Goal: Navigation & Orientation: Find specific page/section

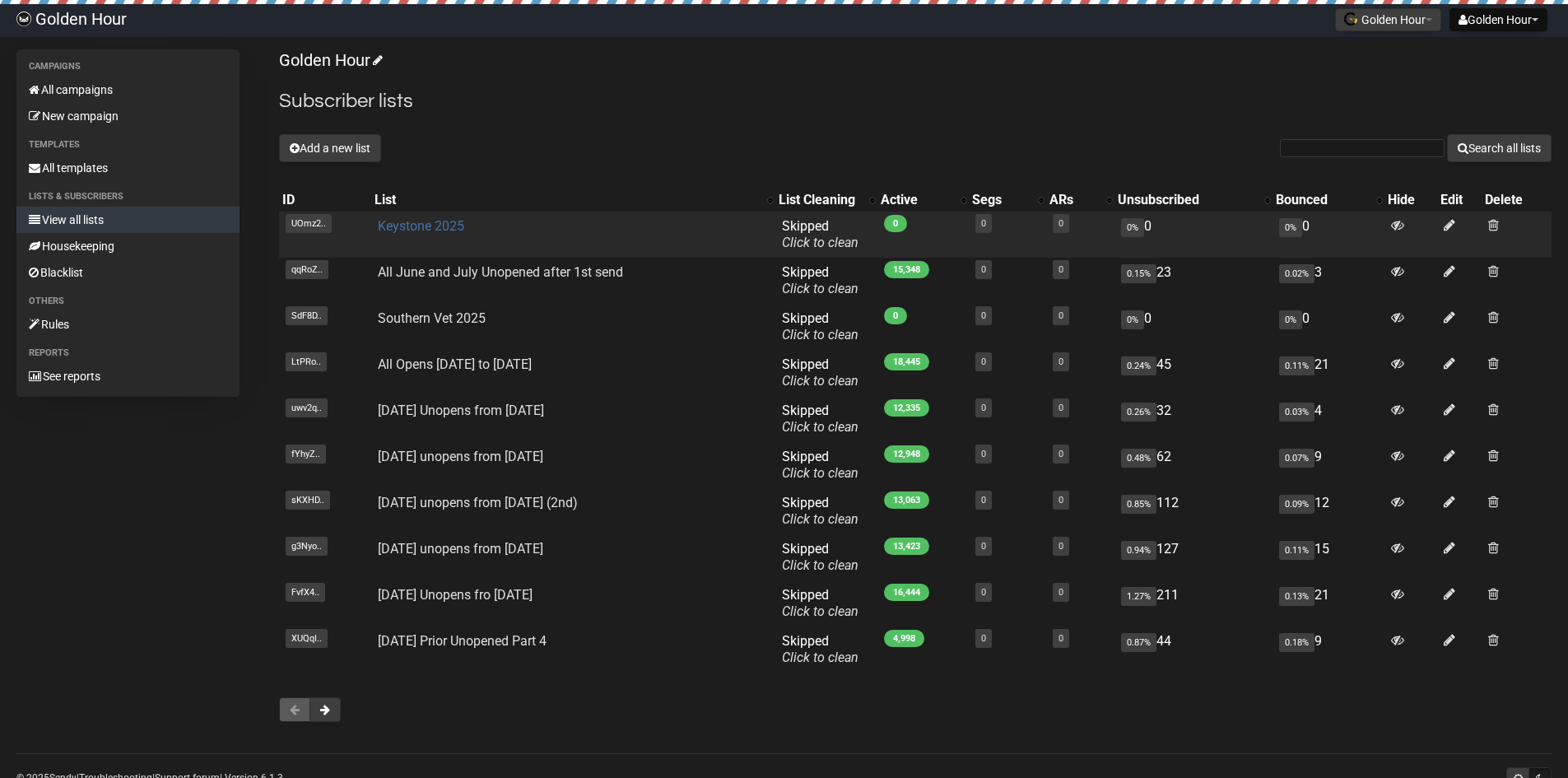
click at [408, 223] on link "Keystone 2025" at bounding box center [421, 226] width 86 height 16
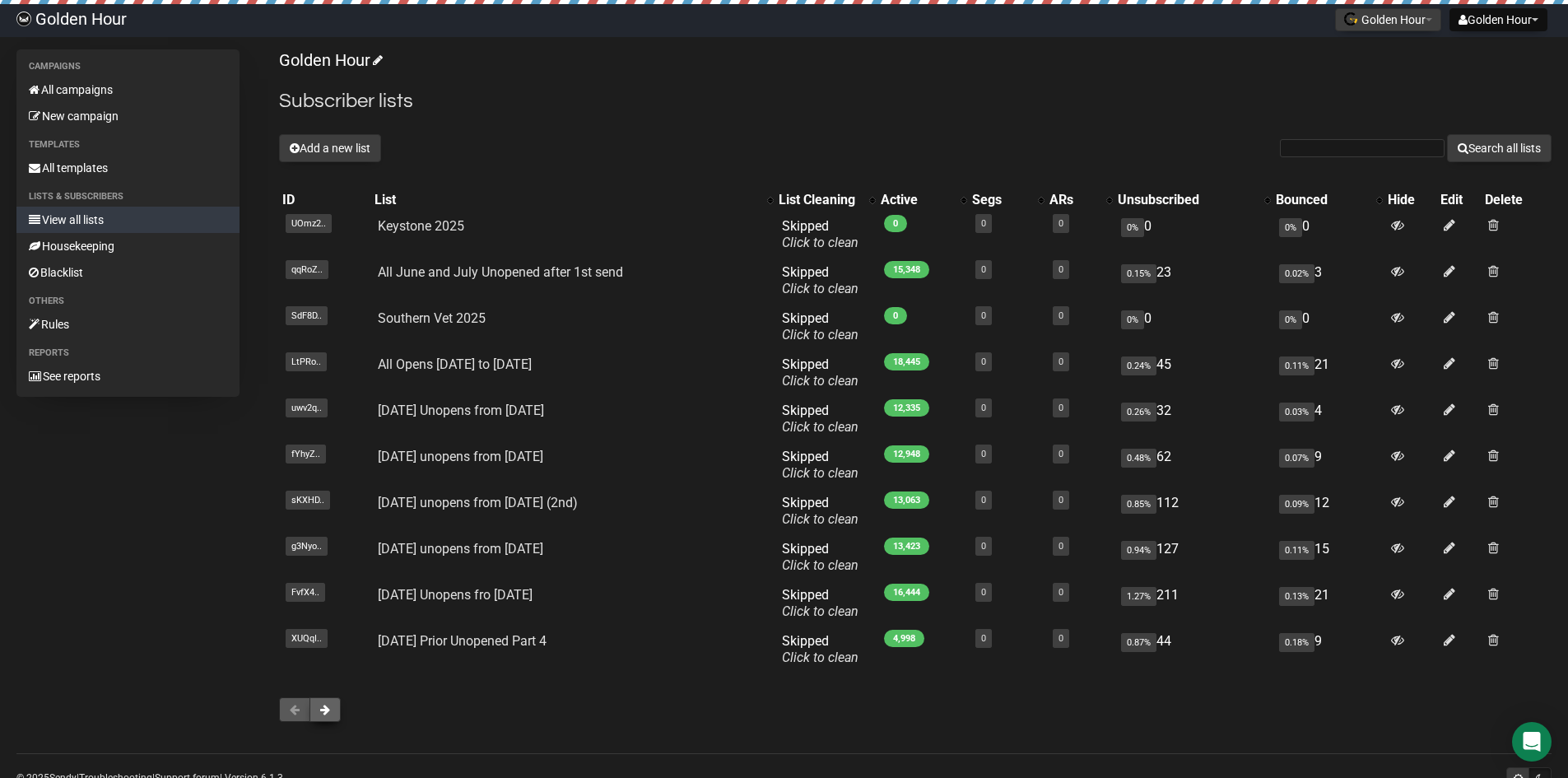
click at [329, 712] on span at bounding box center [325, 710] width 9 height 11
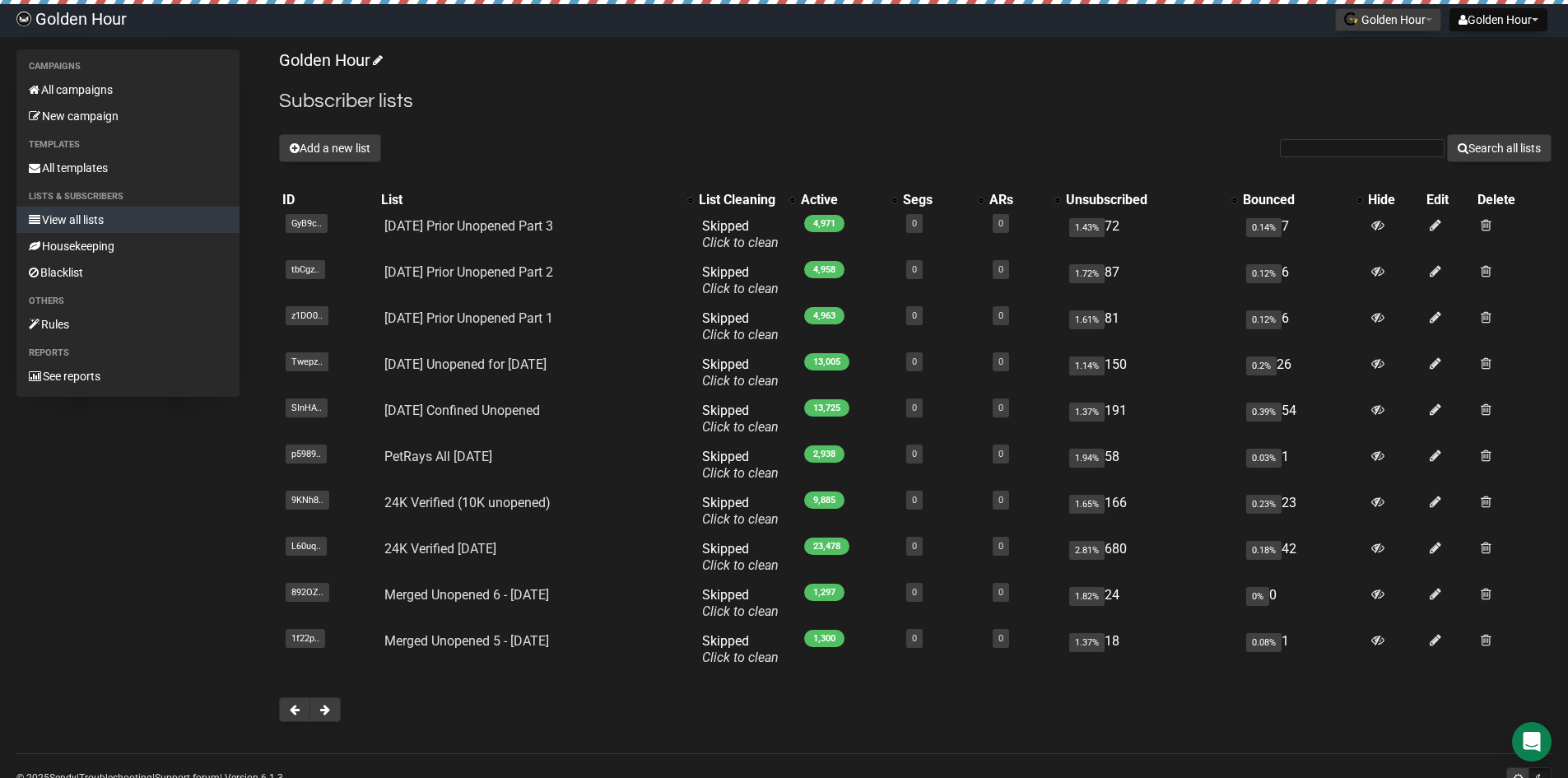
click at [329, 712] on span at bounding box center [325, 710] width 9 height 11
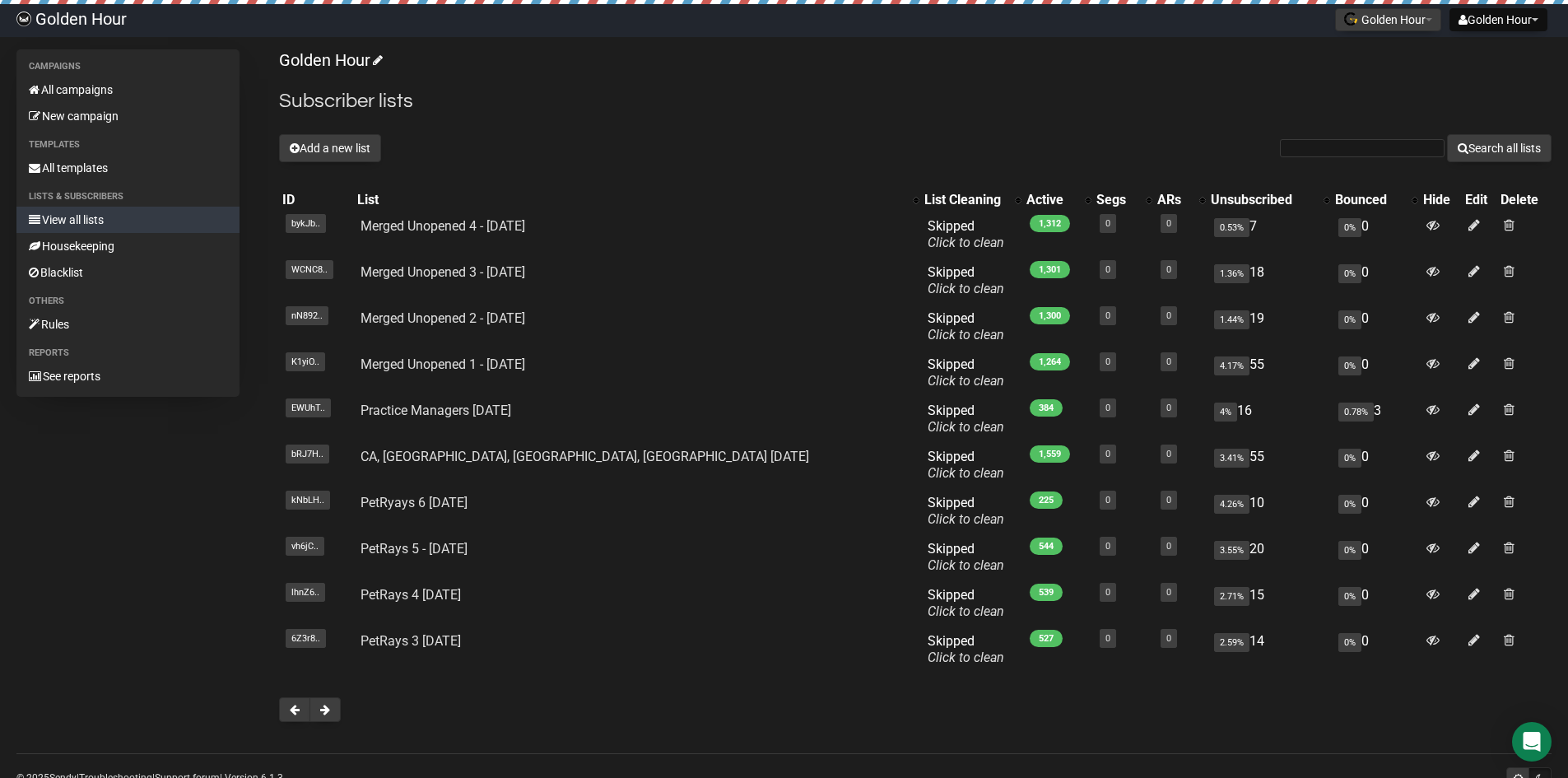
click at [329, 712] on span at bounding box center [325, 710] width 9 height 11
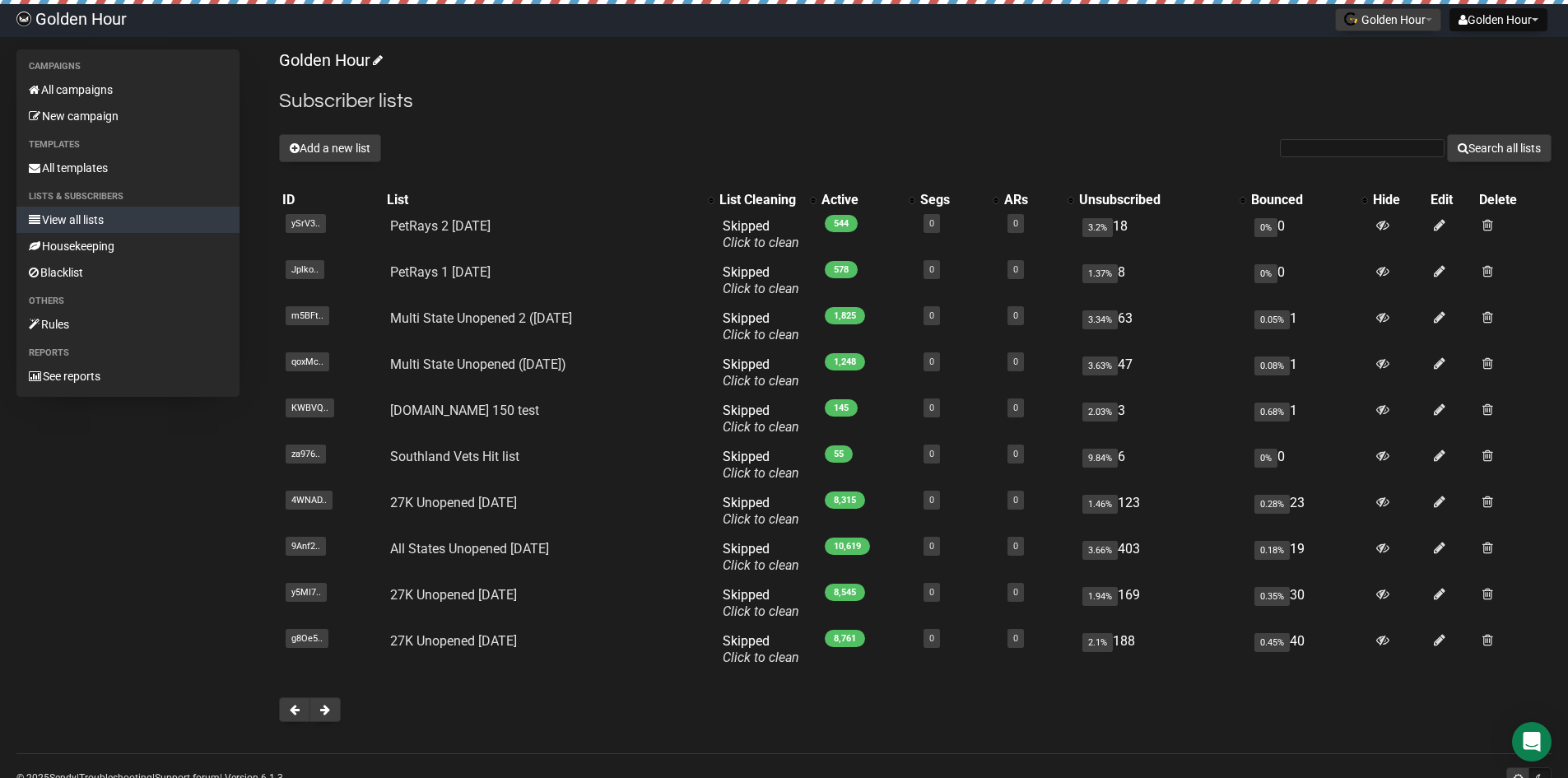
click at [329, 712] on span at bounding box center [325, 710] width 9 height 11
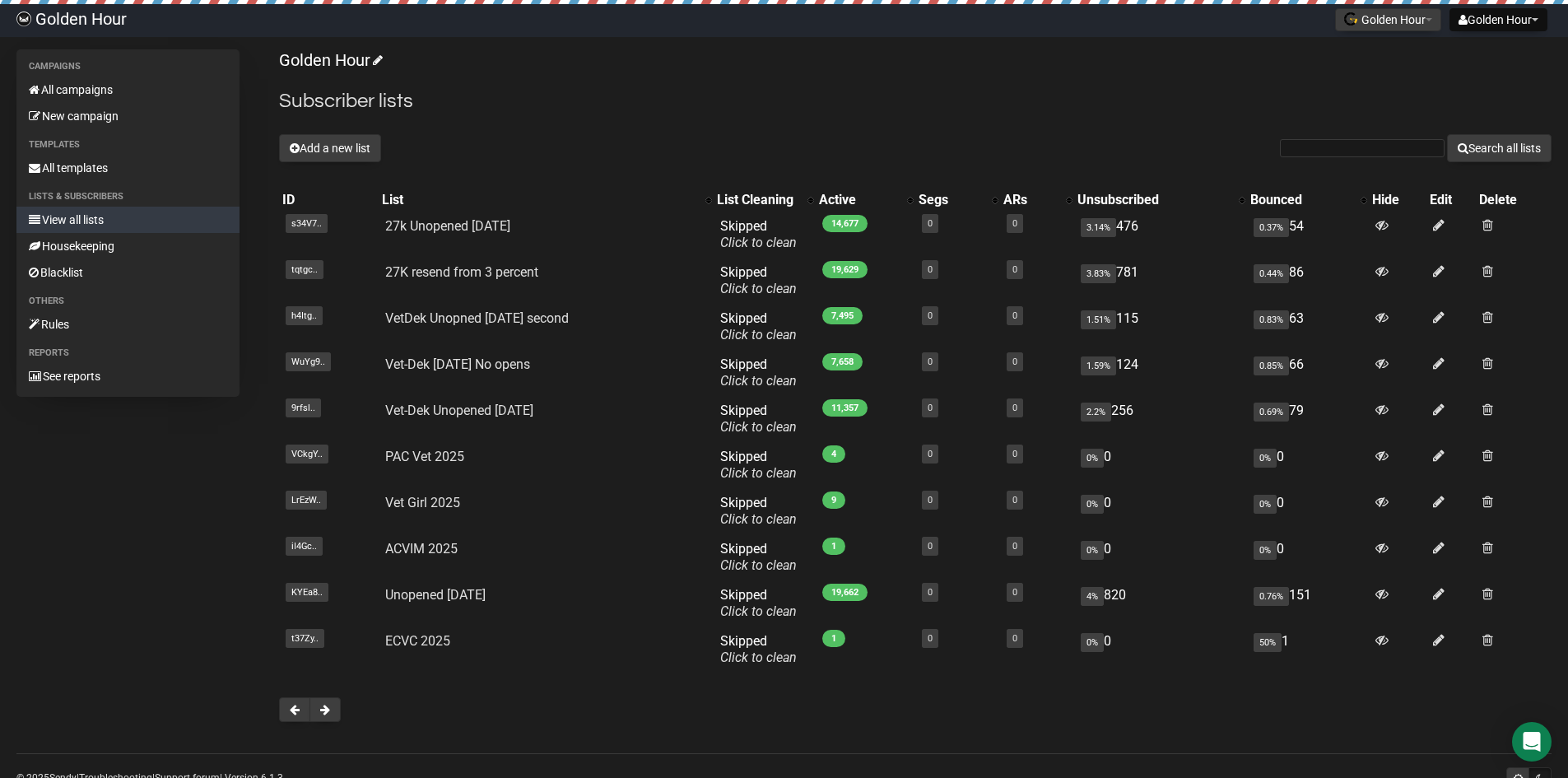
click at [329, 712] on span at bounding box center [325, 710] width 9 height 11
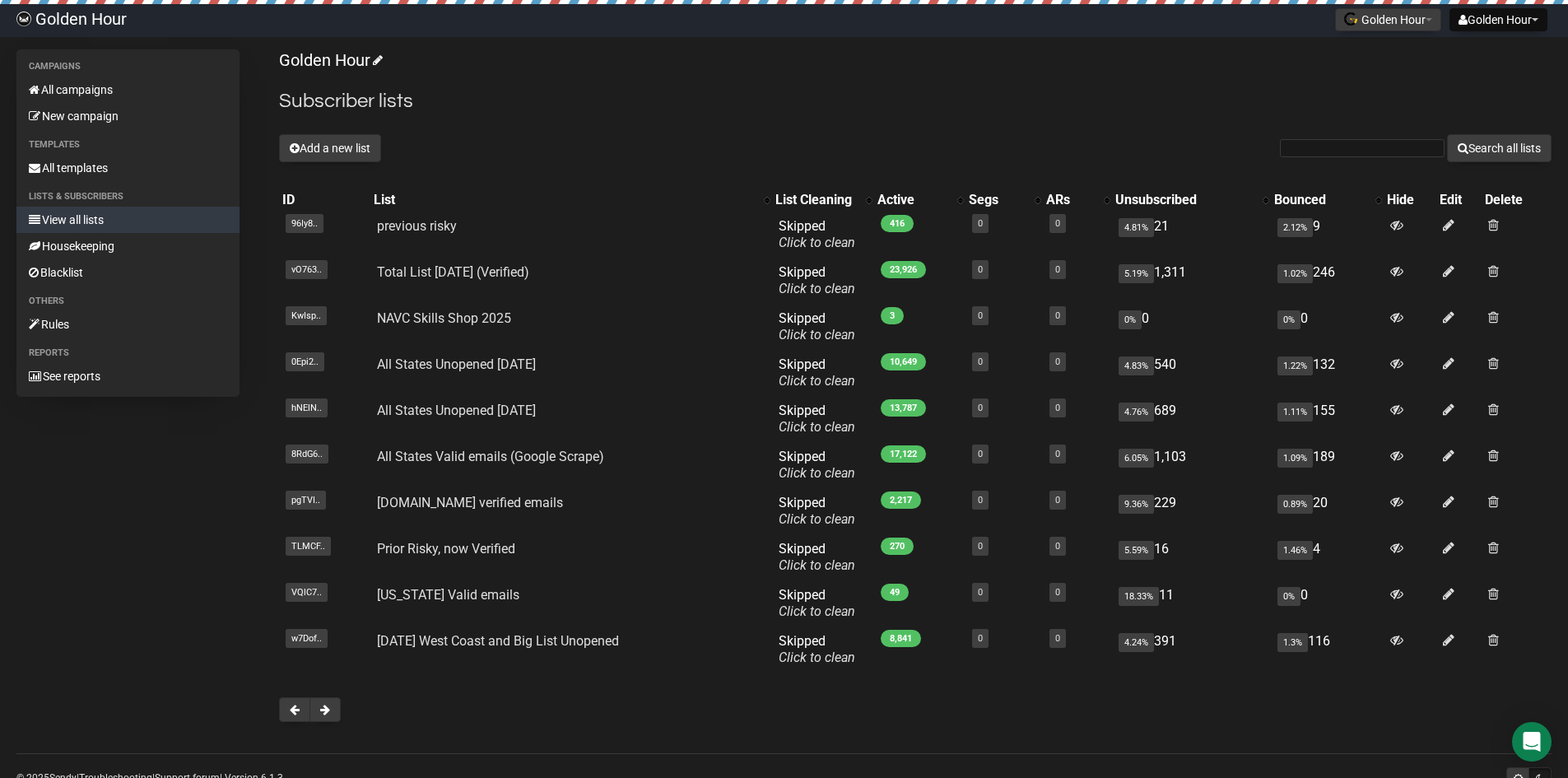
click at [329, 712] on span at bounding box center [325, 710] width 9 height 11
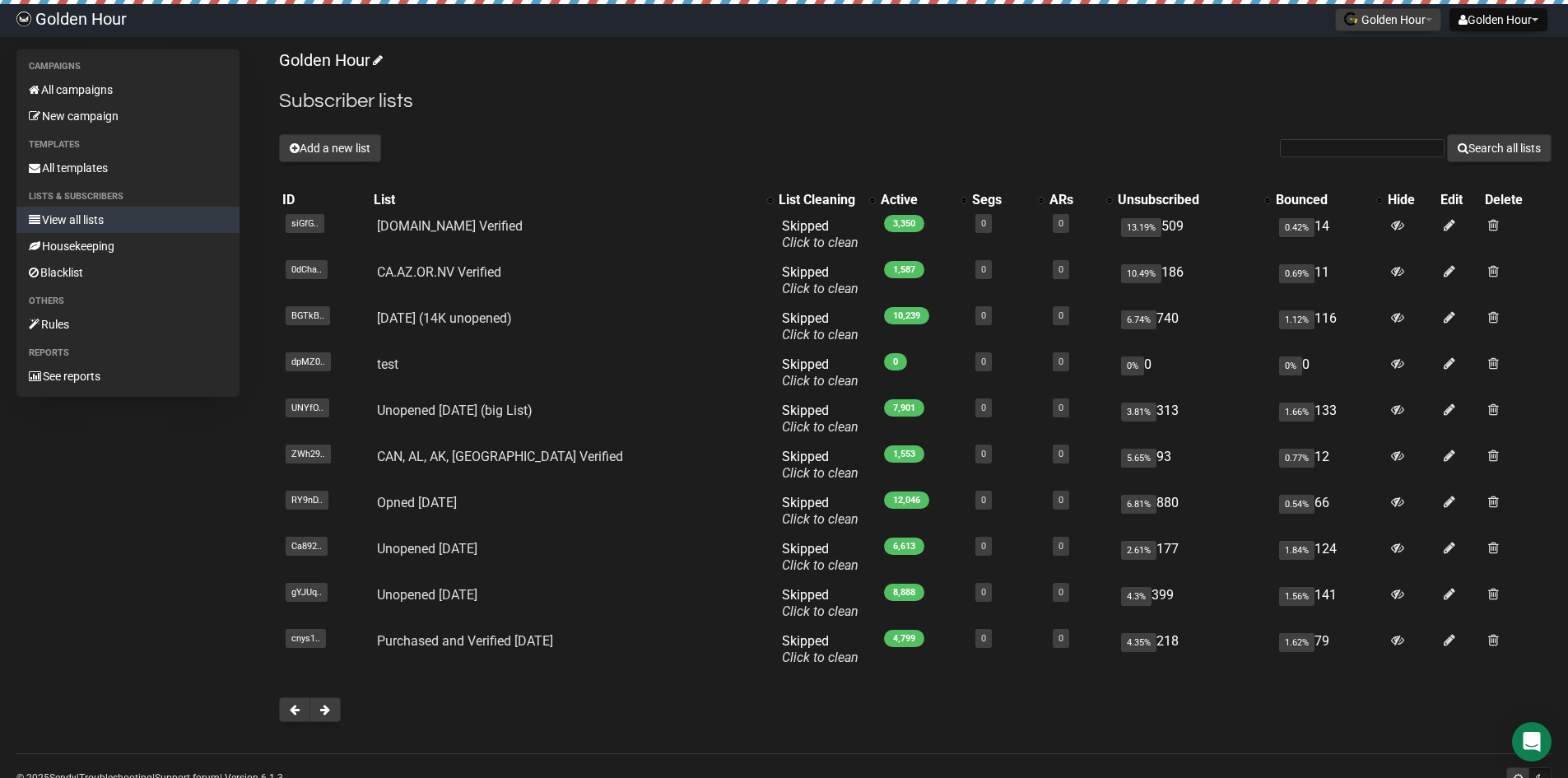
click at [329, 712] on span at bounding box center [325, 710] width 9 height 11
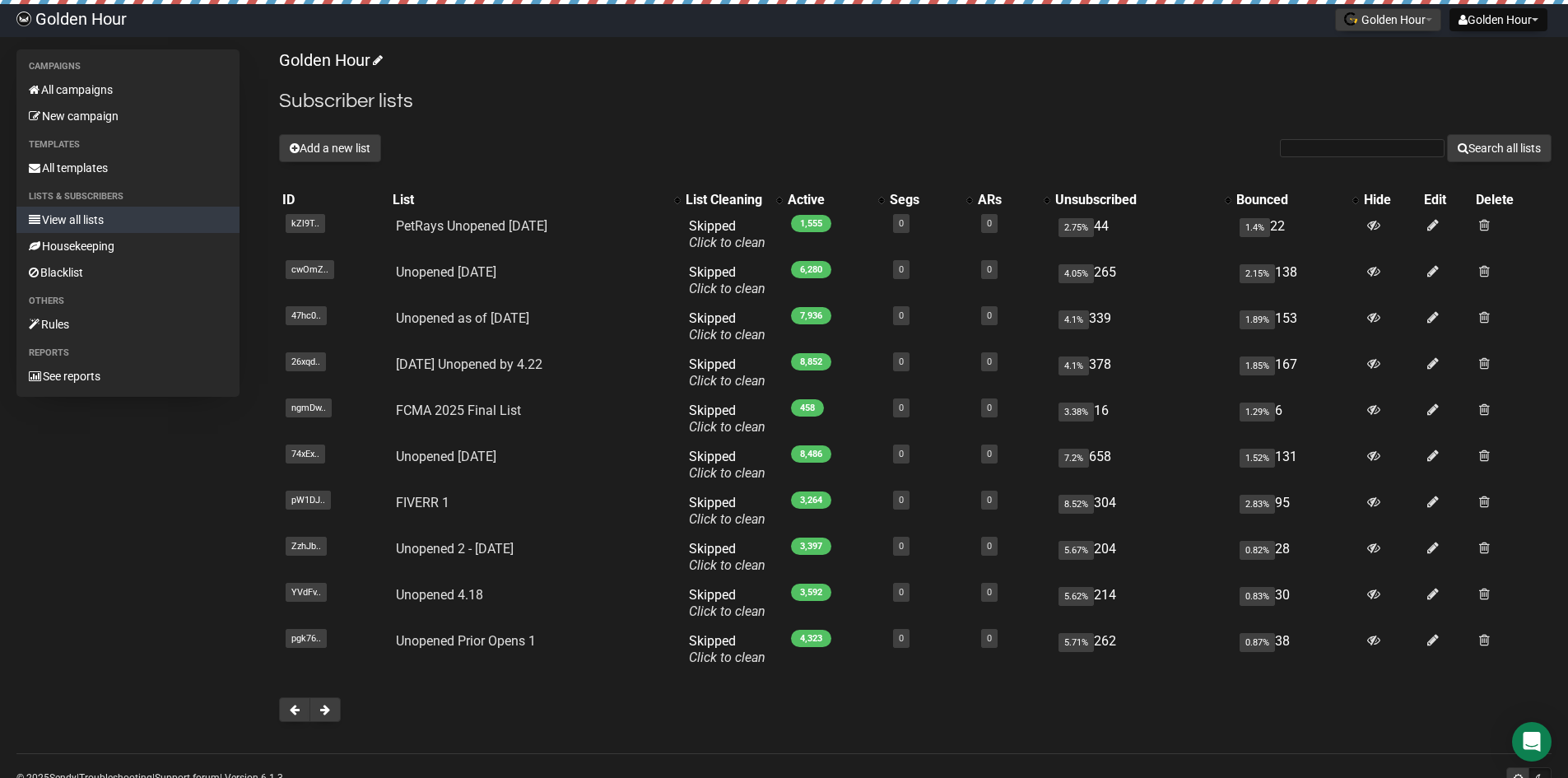
click at [329, 712] on span at bounding box center [325, 710] width 9 height 11
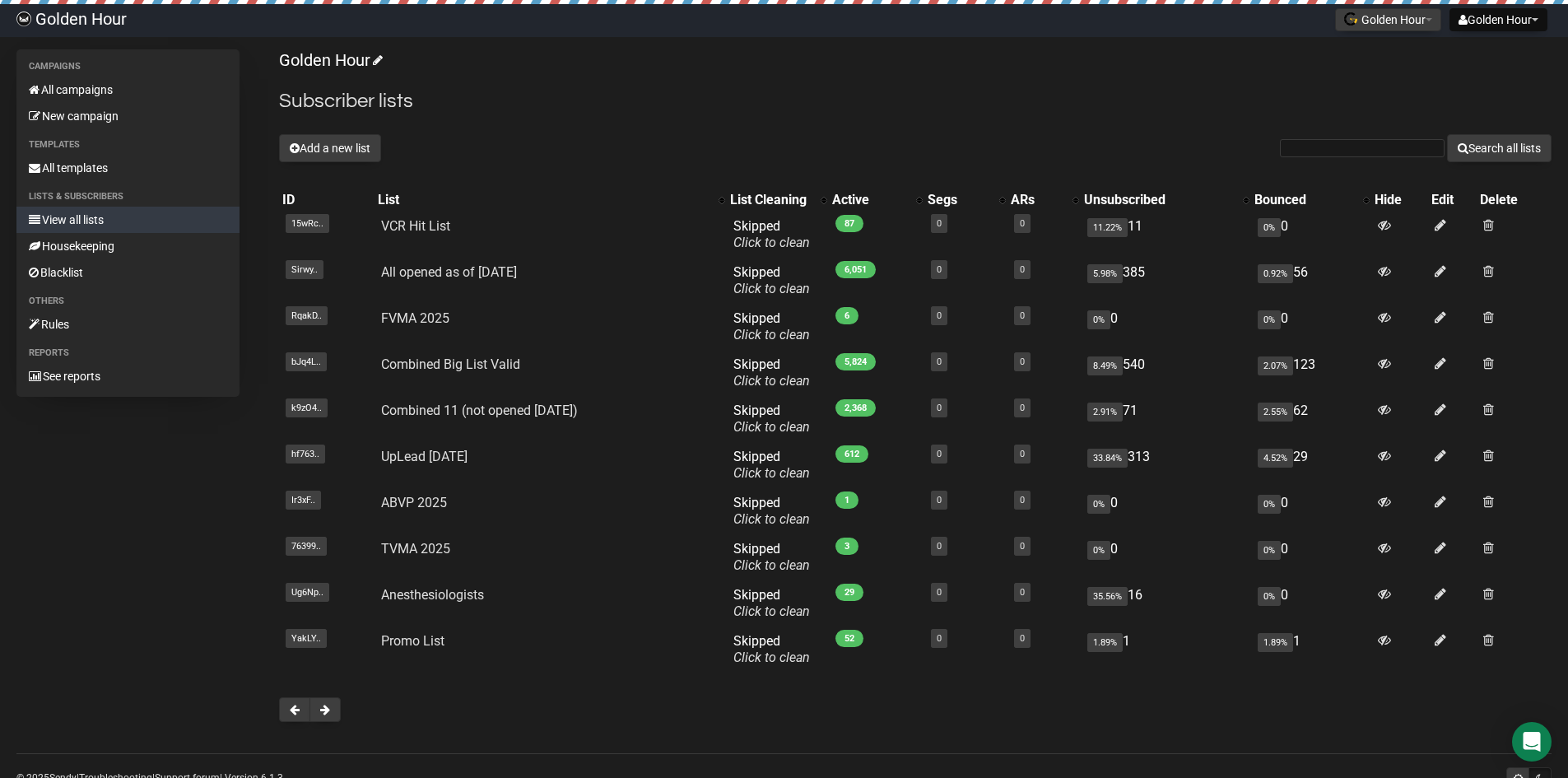
click at [329, 712] on span at bounding box center [325, 710] width 9 height 11
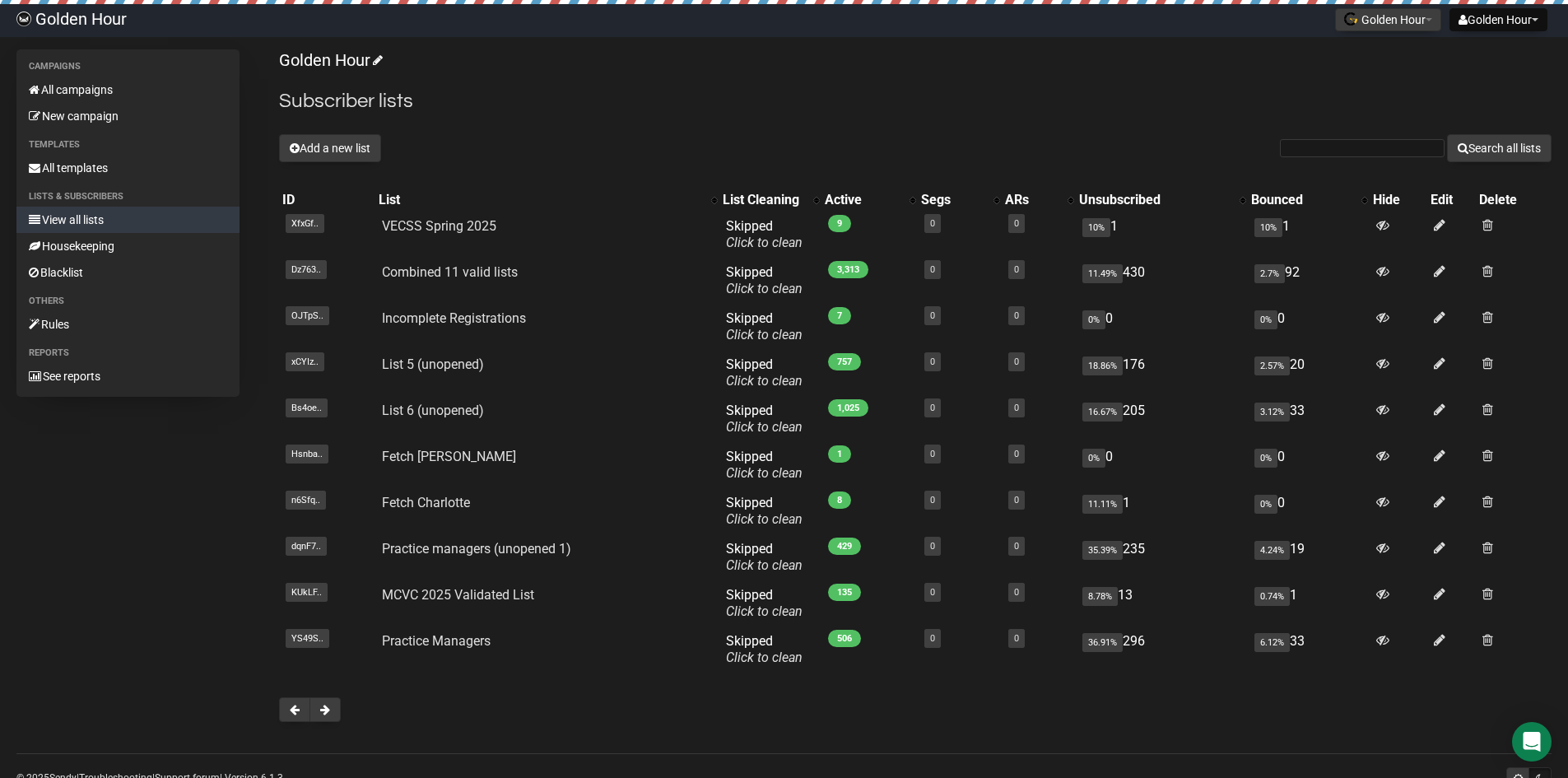
click at [329, 712] on span at bounding box center [325, 710] width 9 height 11
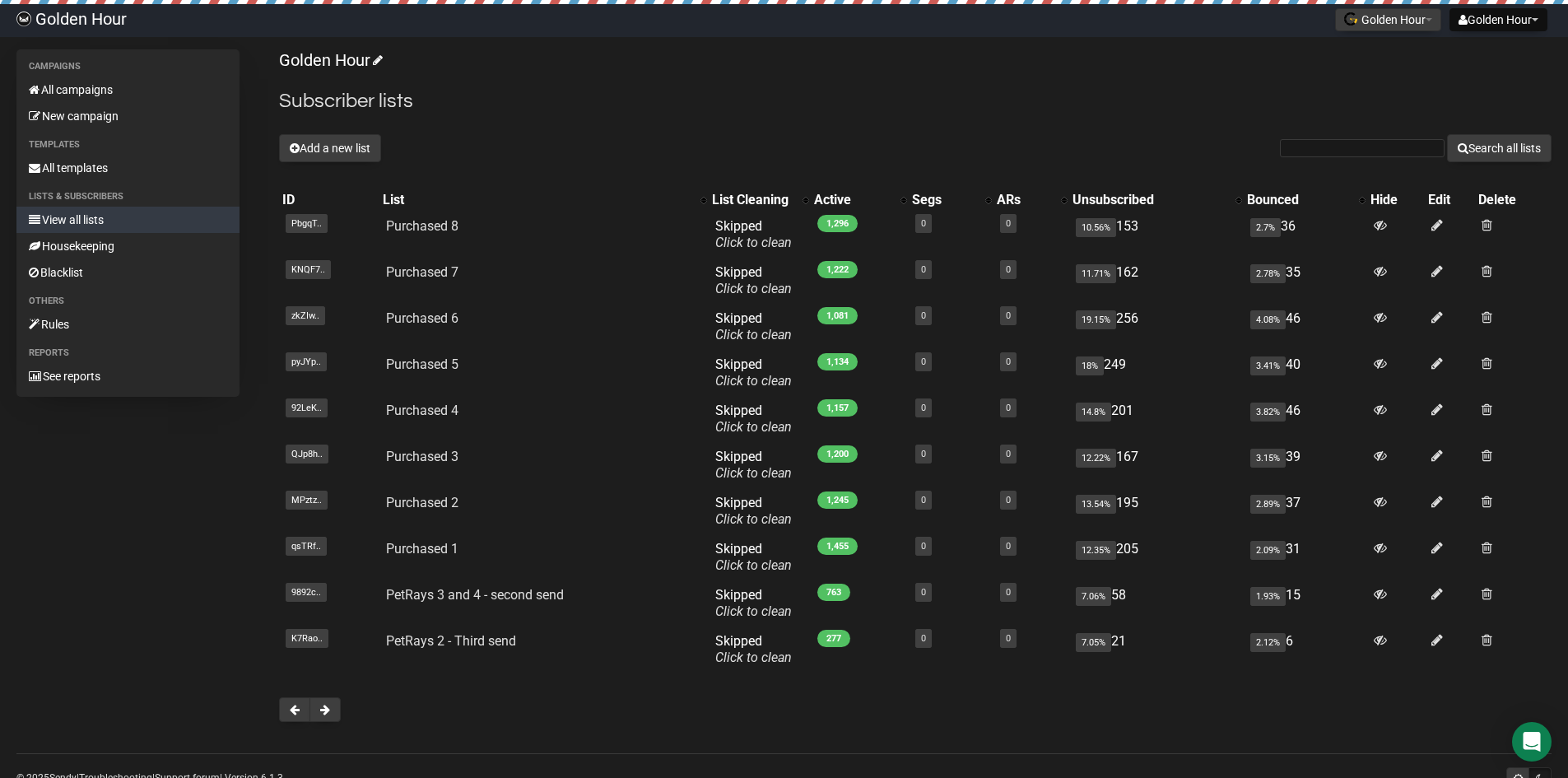
click at [329, 712] on span at bounding box center [325, 710] width 9 height 11
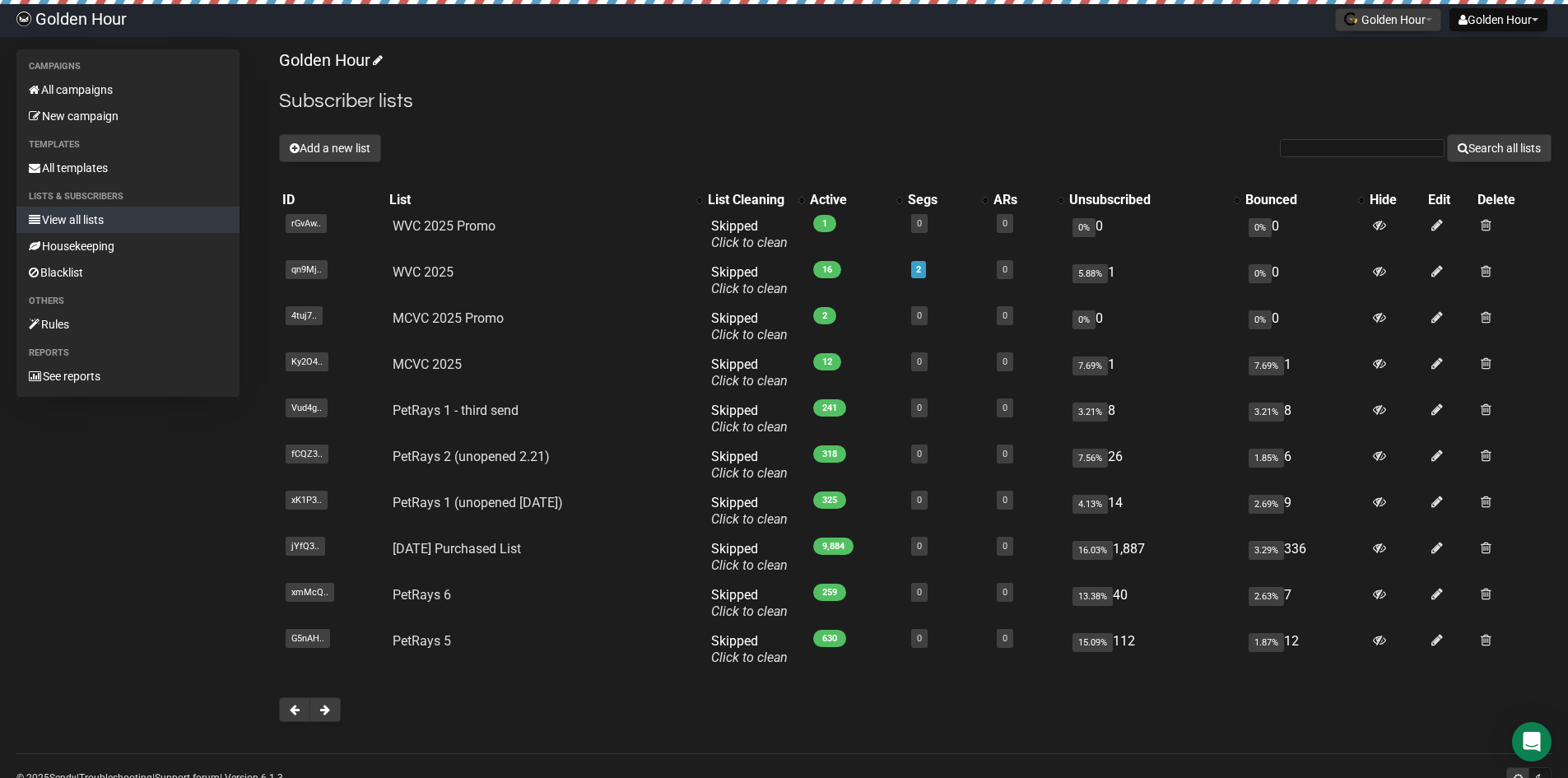
click at [400, 201] on div "List" at bounding box center [539, 199] width 299 height 16
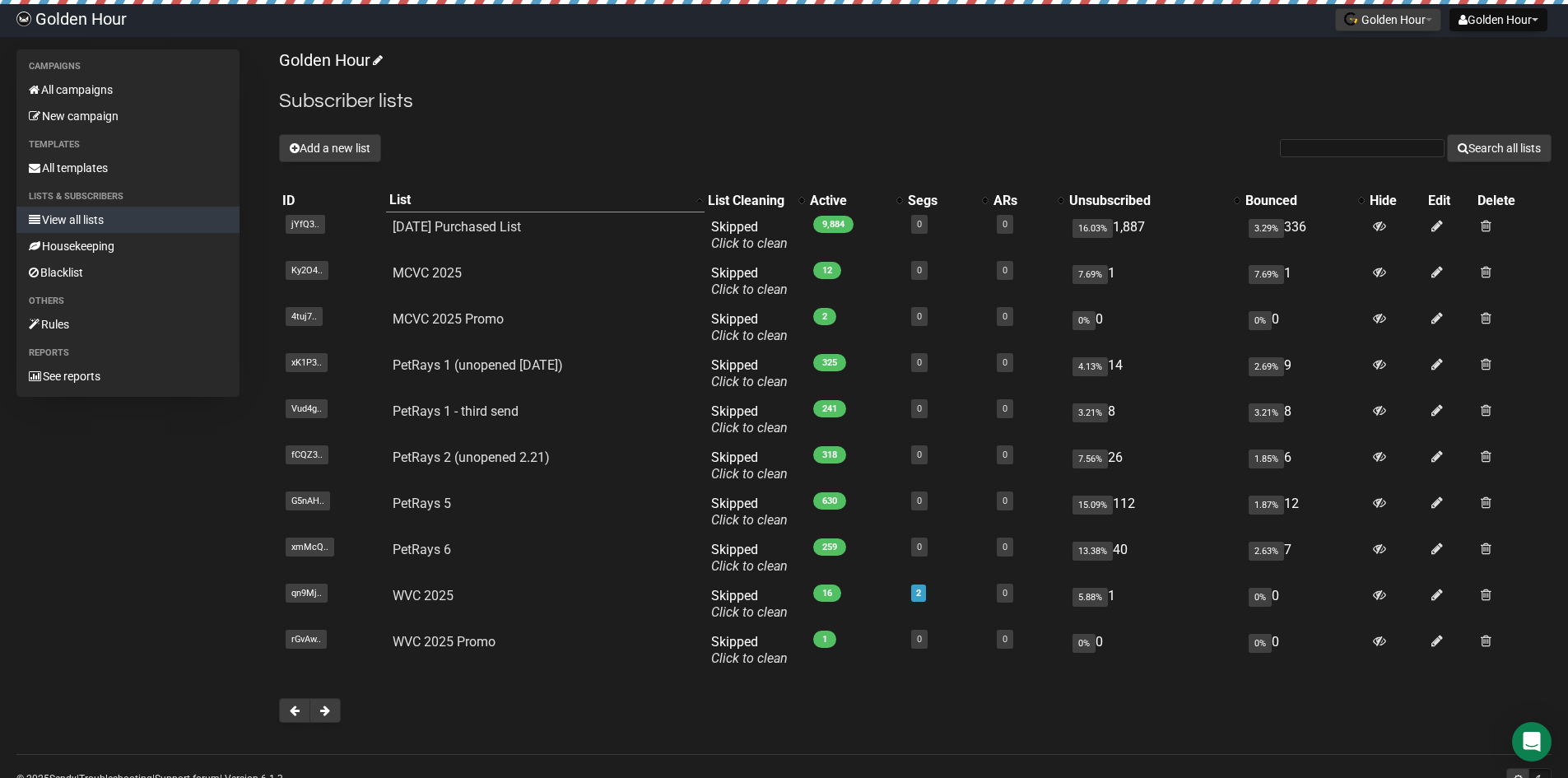
click at [399, 199] on div "List" at bounding box center [539, 199] width 299 height 16
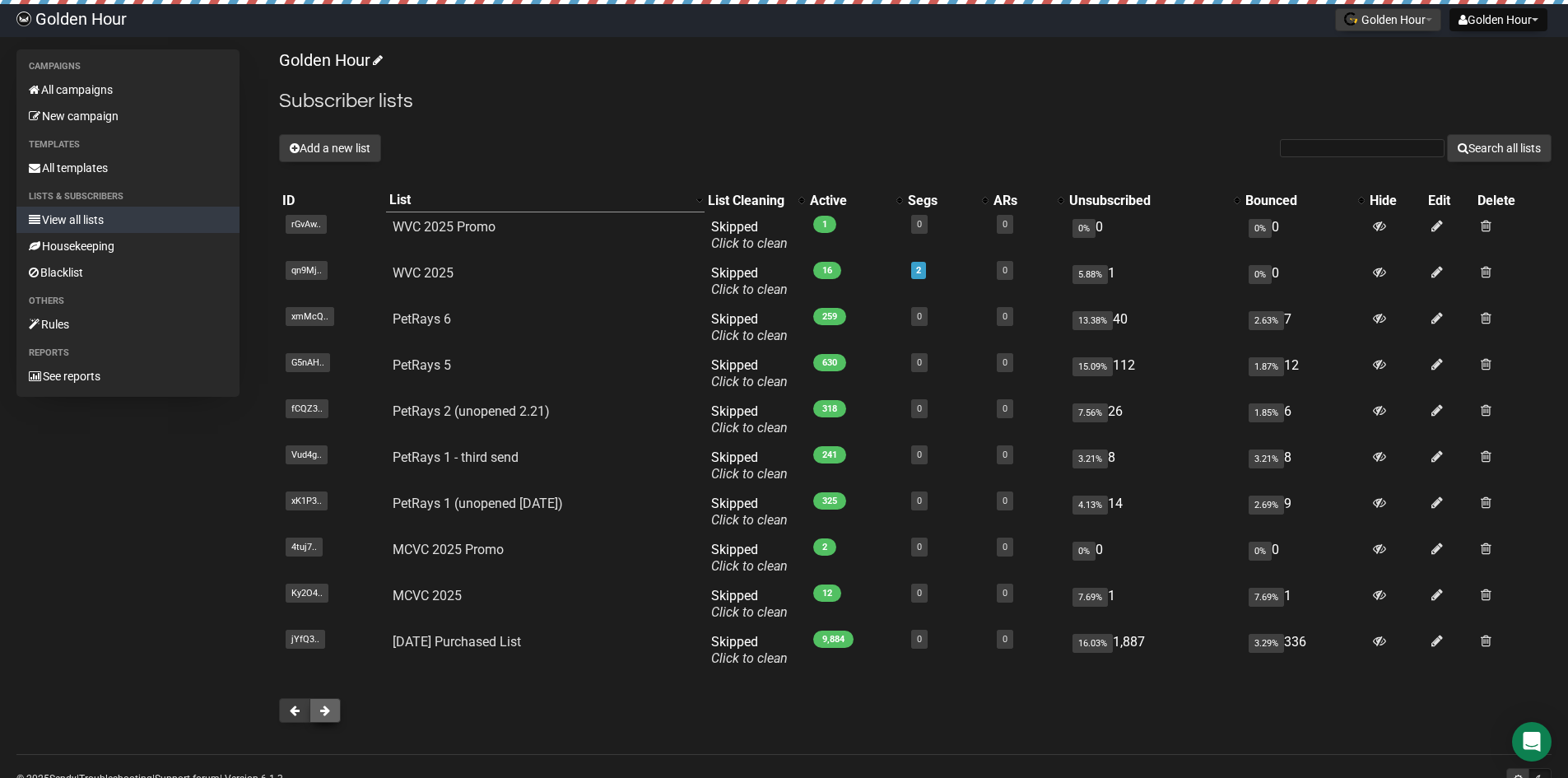
click at [326, 708] on span at bounding box center [325, 711] width 9 height 11
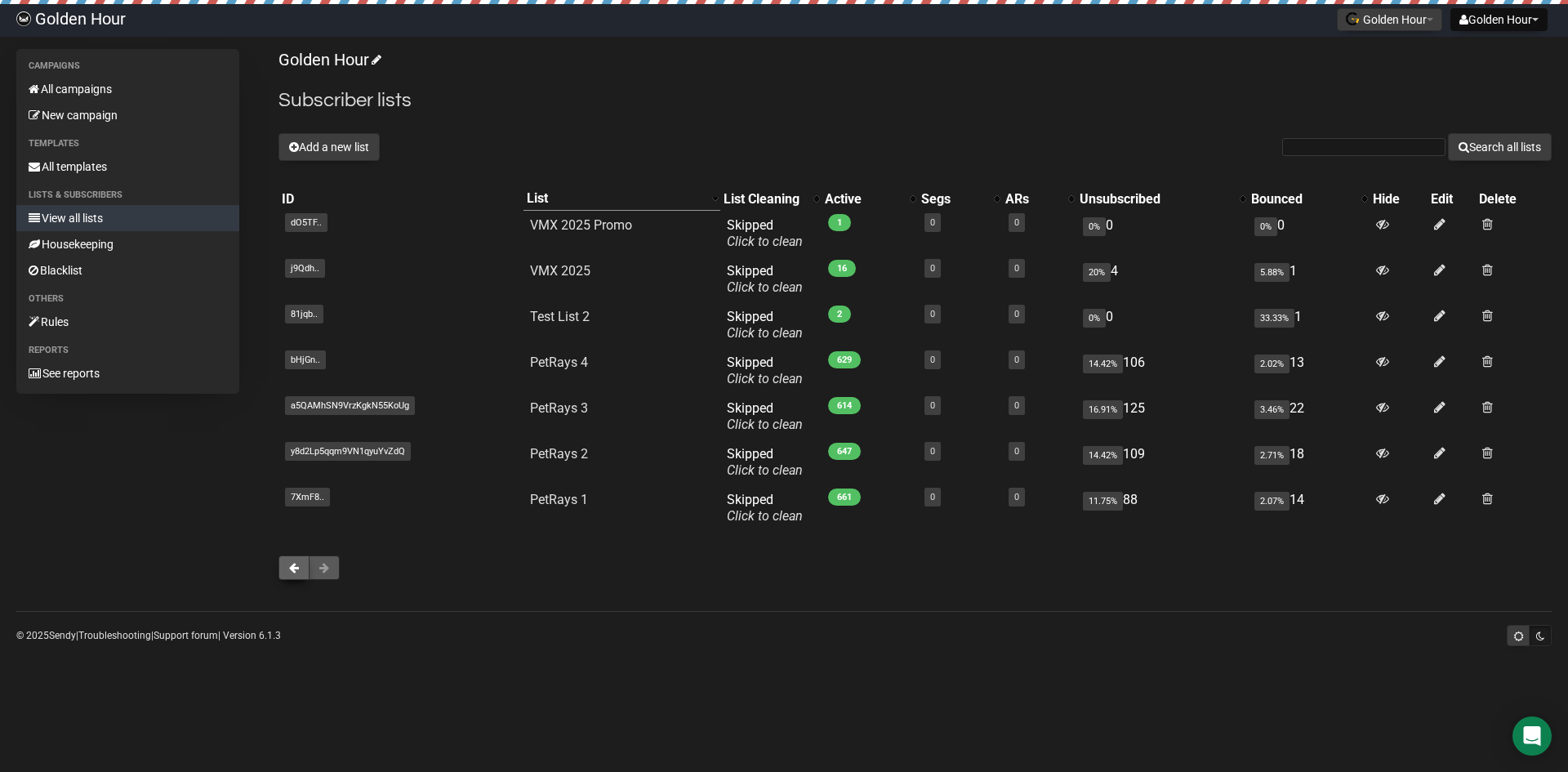
click at [290, 568] on span at bounding box center [294, 568] width 9 height 11
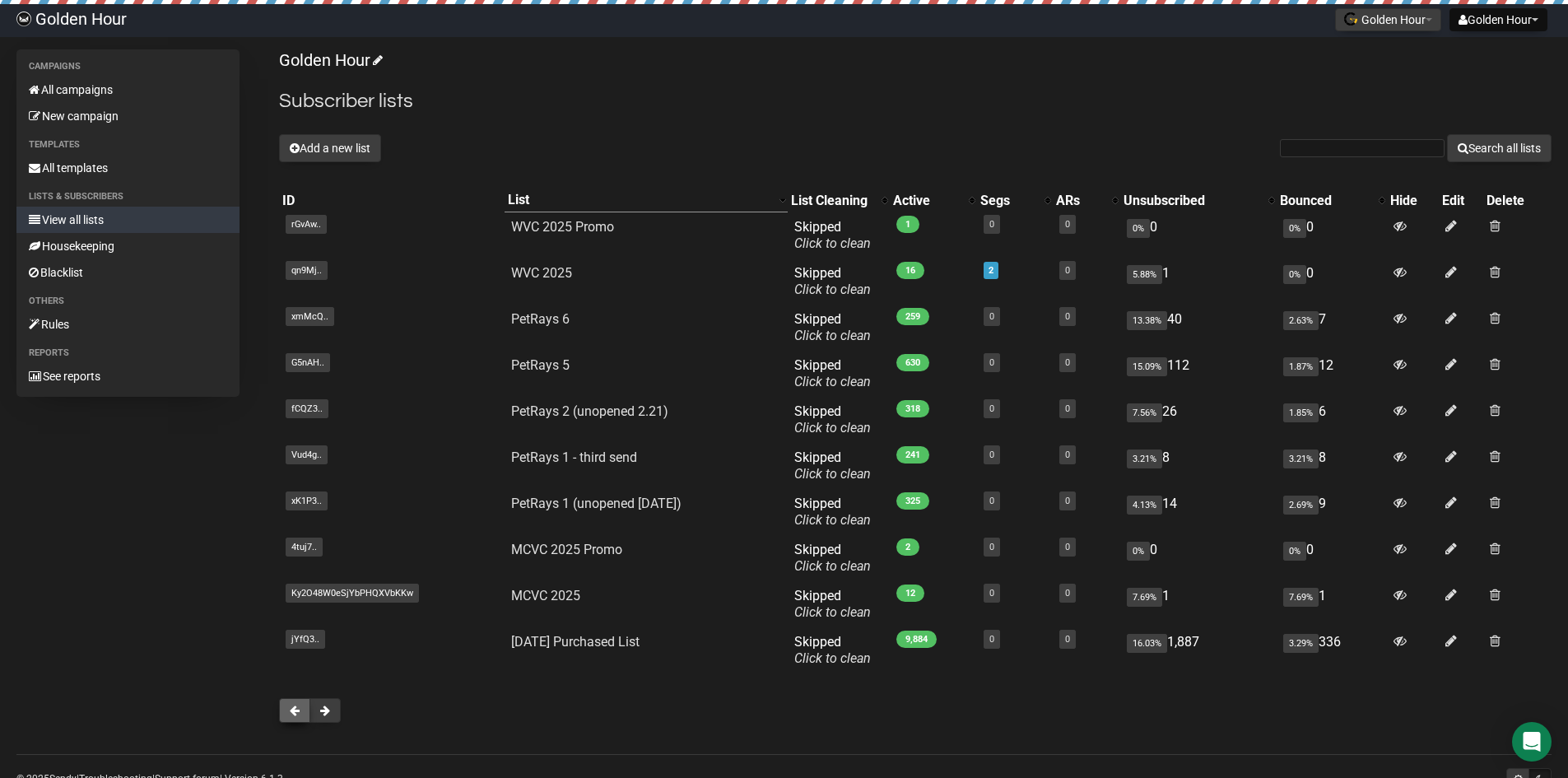
click at [287, 710] on button at bounding box center [294, 711] width 31 height 25
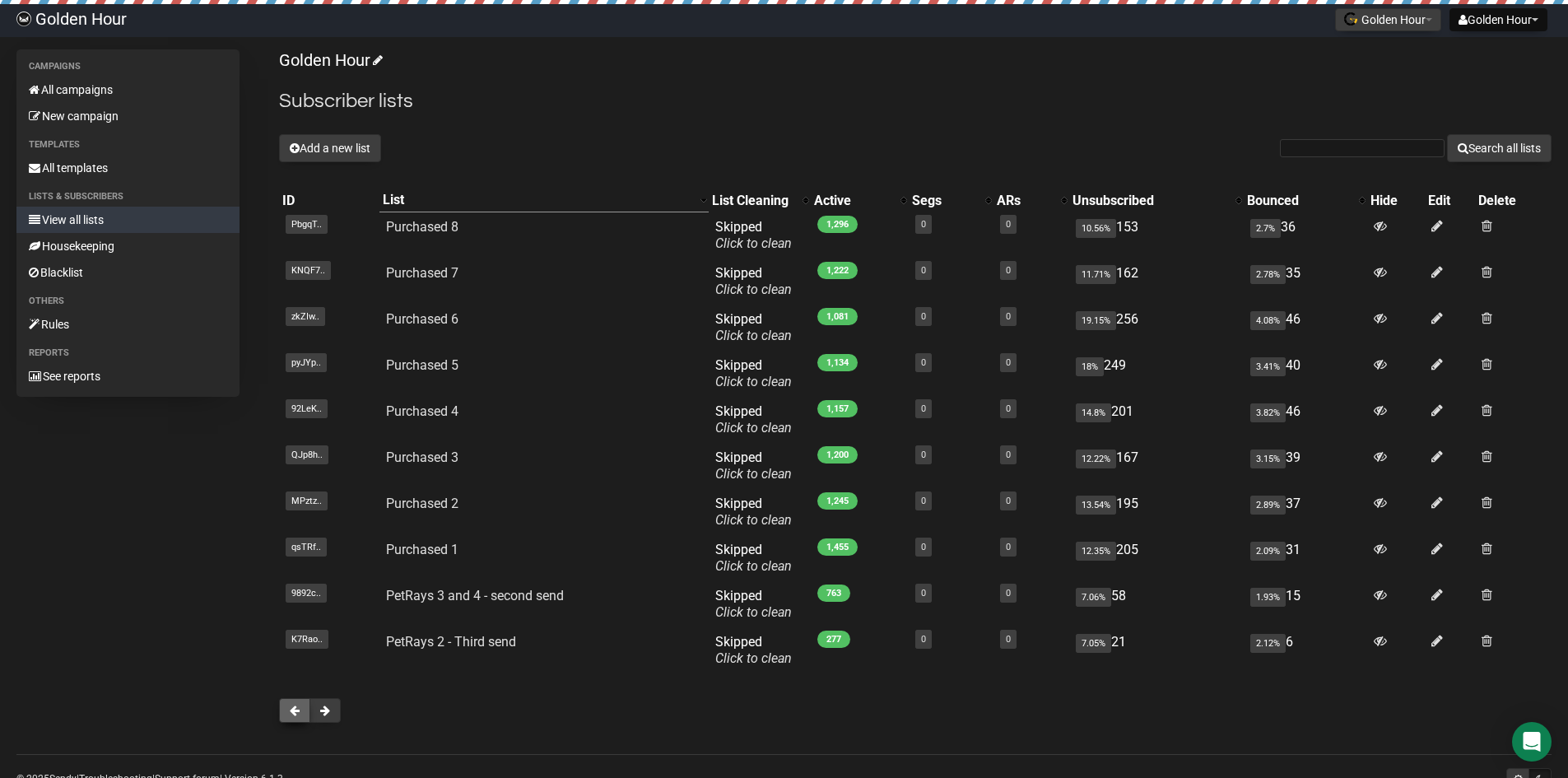
drag, startPoint x: 0, startPoint y: 0, endPoint x: 287, endPoint y: 710, distance: 765.8
click at [287, 710] on button at bounding box center [294, 711] width 31 height 25
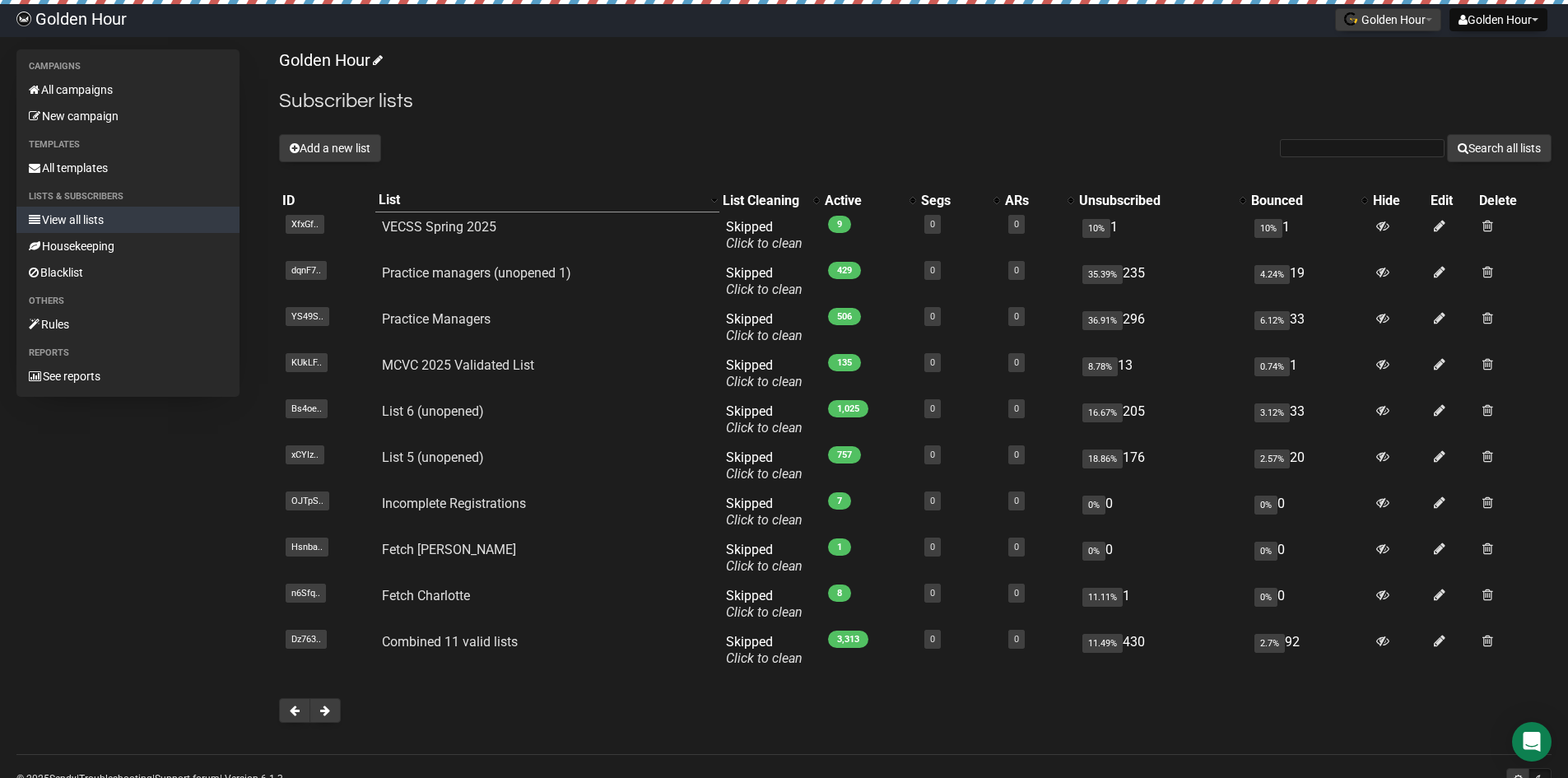
click at [287, 710] on button at bounding box center [294, 711] width 31 height 25
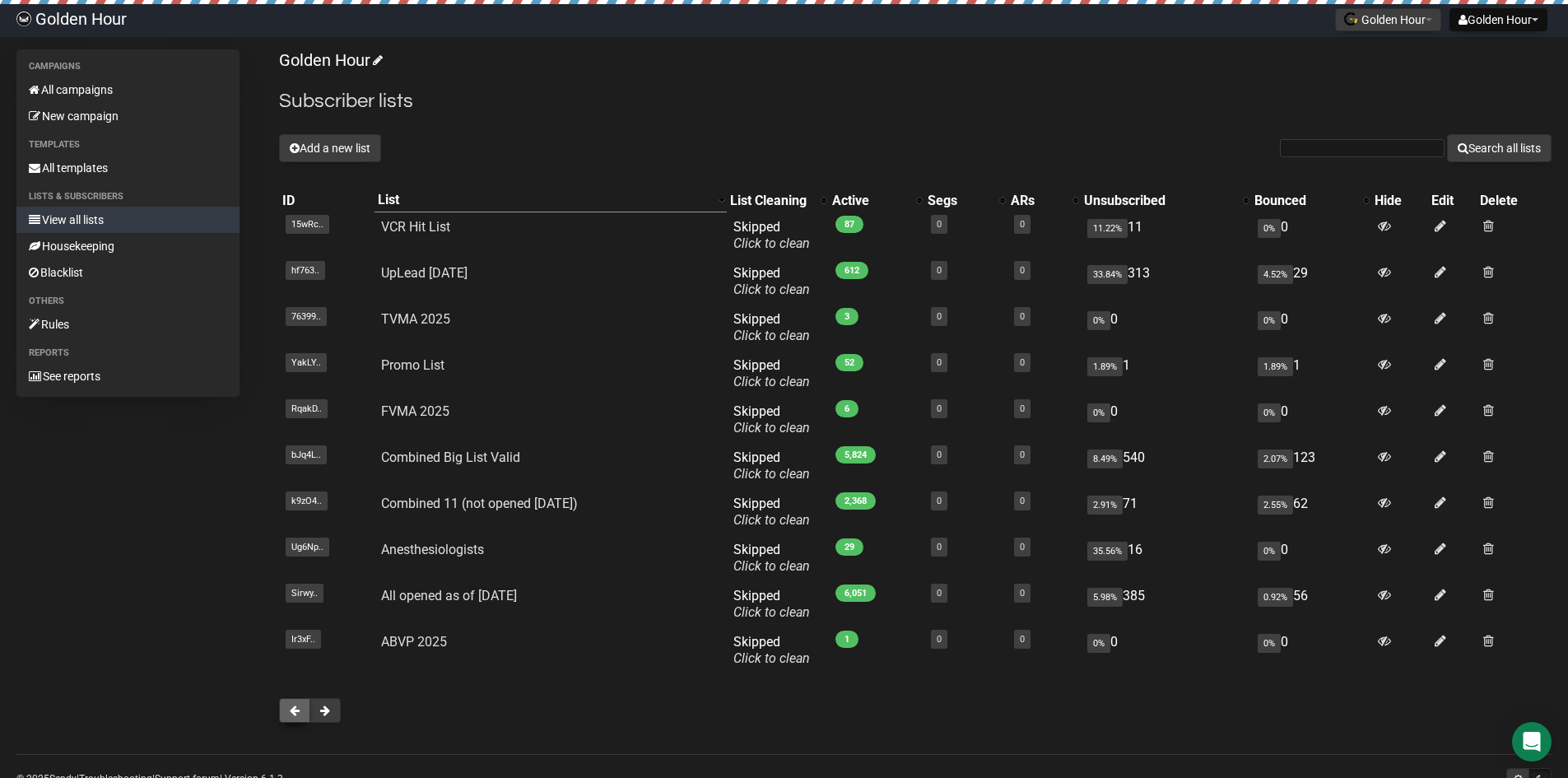
click at [288, 710] on button at bounding box center [294, 711] width 31 height 25
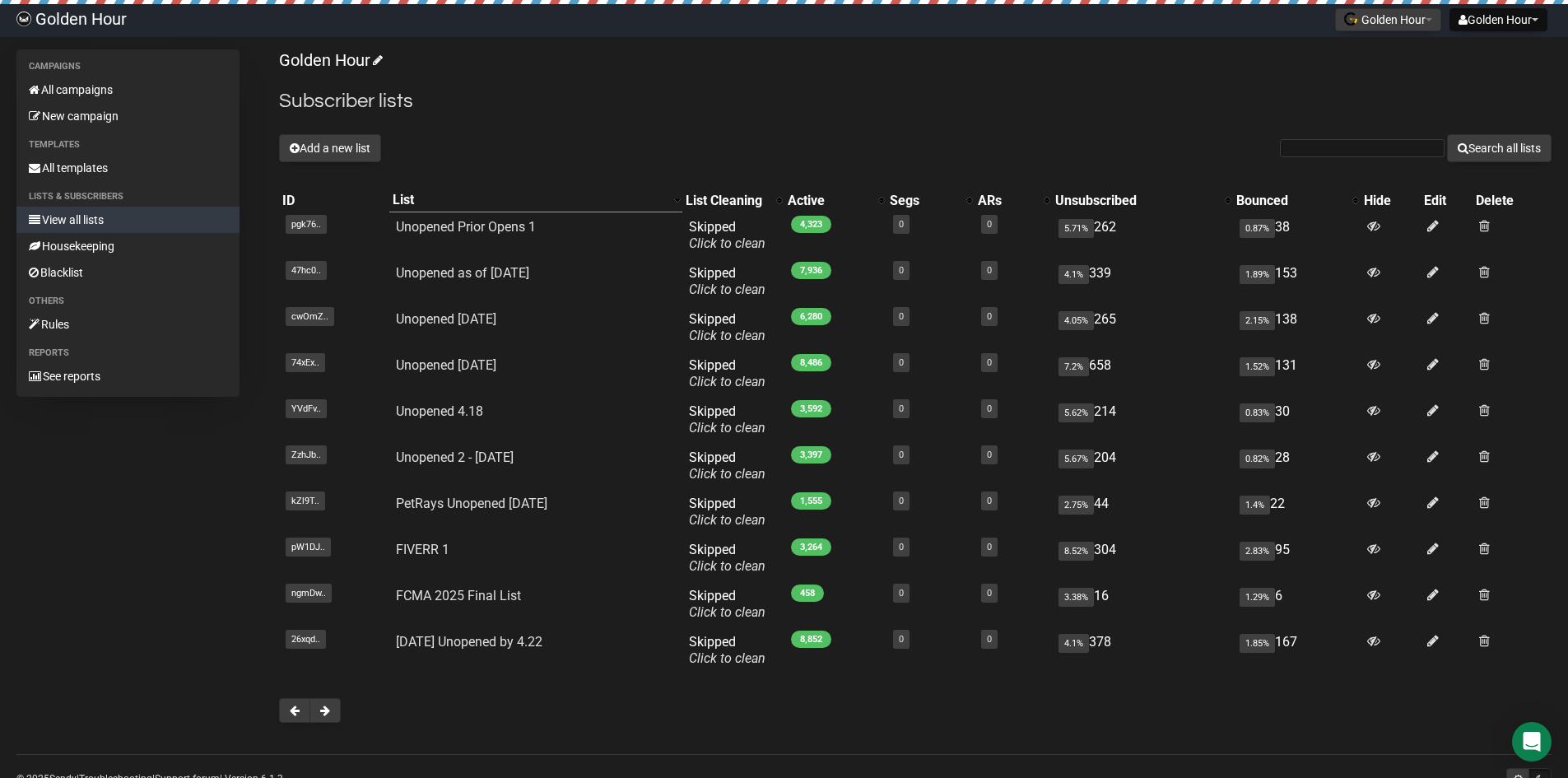
click at [288, 710] on button at bounding box center [294, 711] width 31 height 25
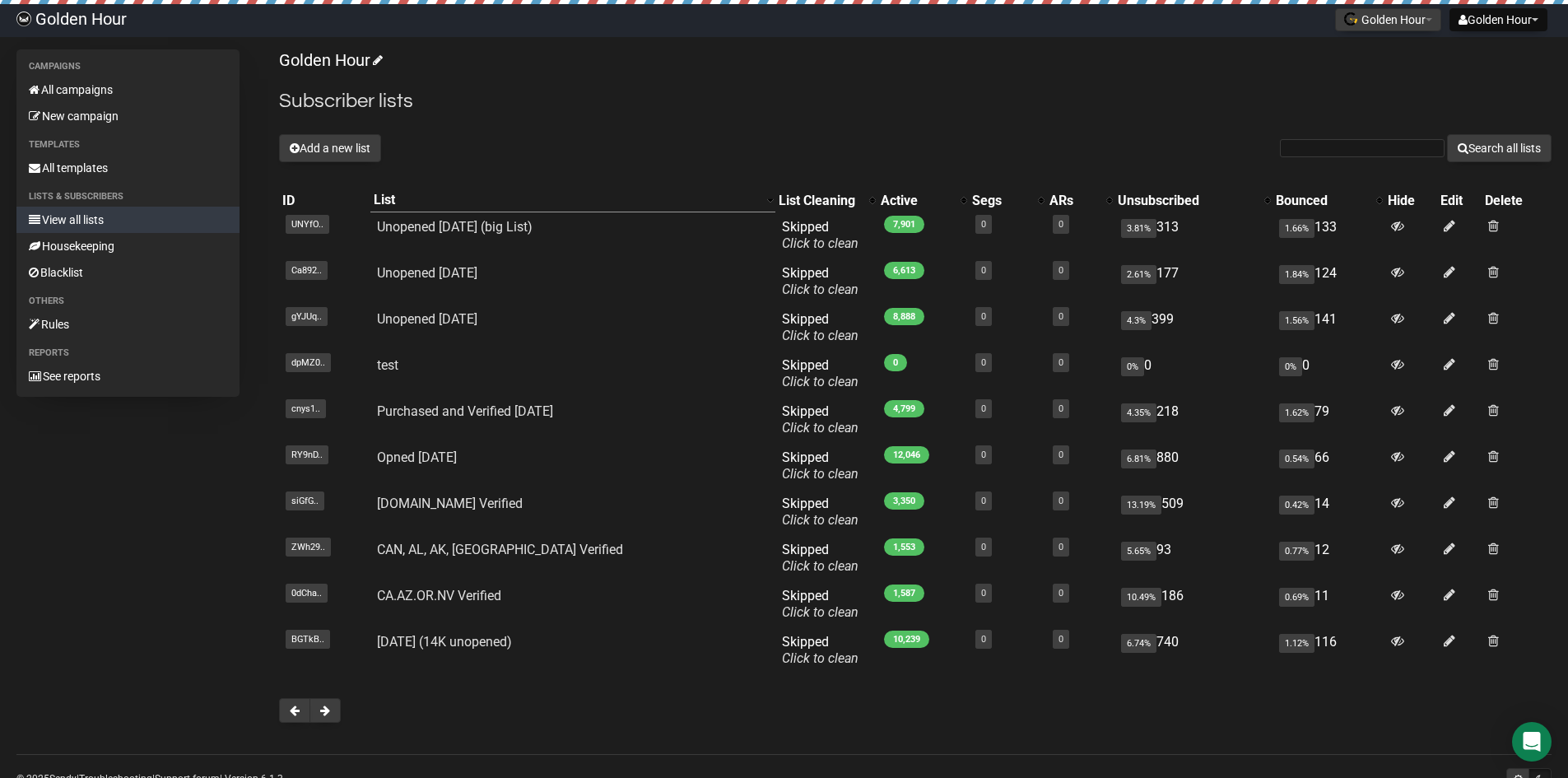
click at [288, 710] on button at bounding box center [294, 711] width 31 height 25
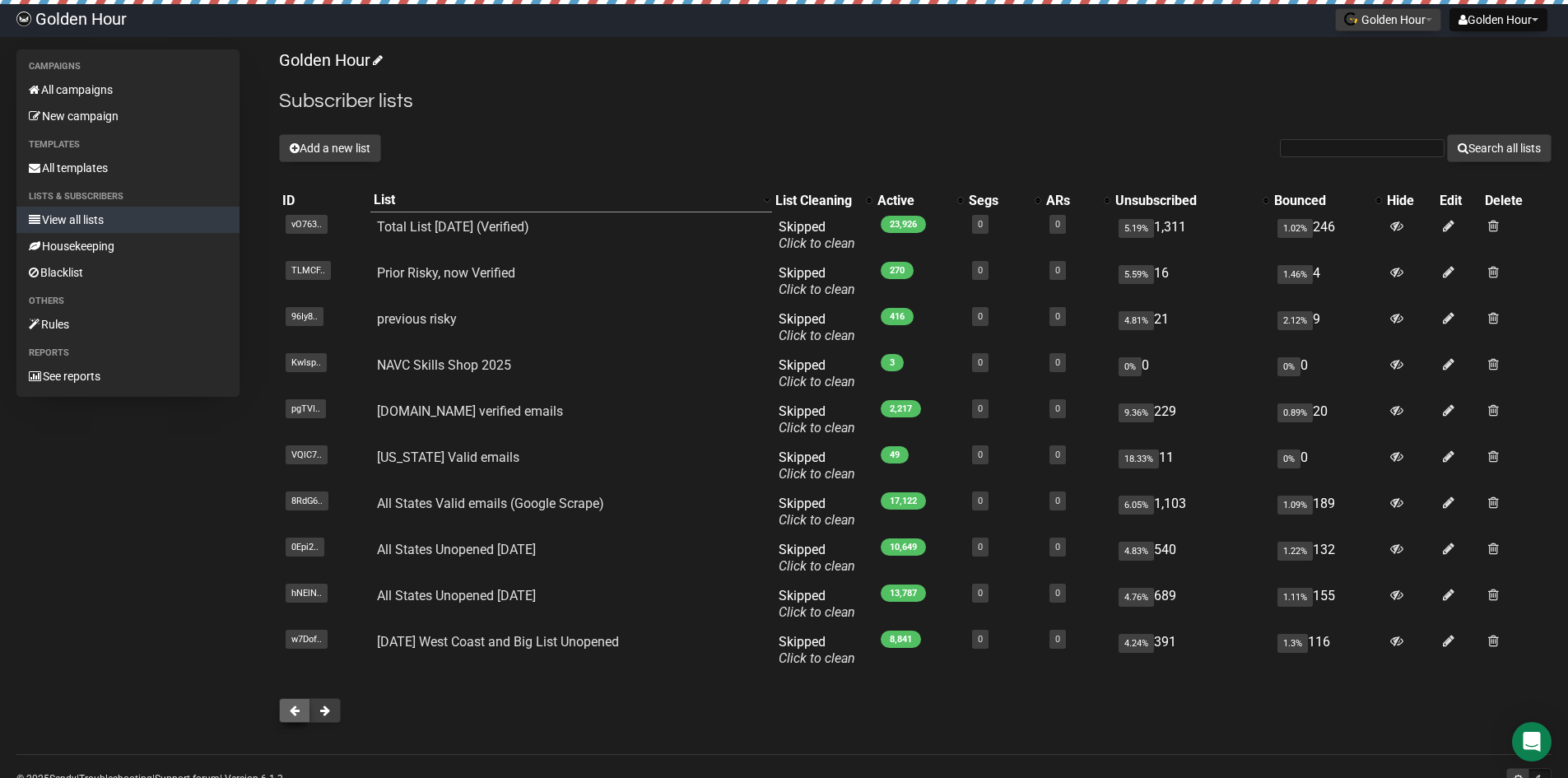
click at [290, 709] on span at bounding box center [295, 711] width 9 height 11
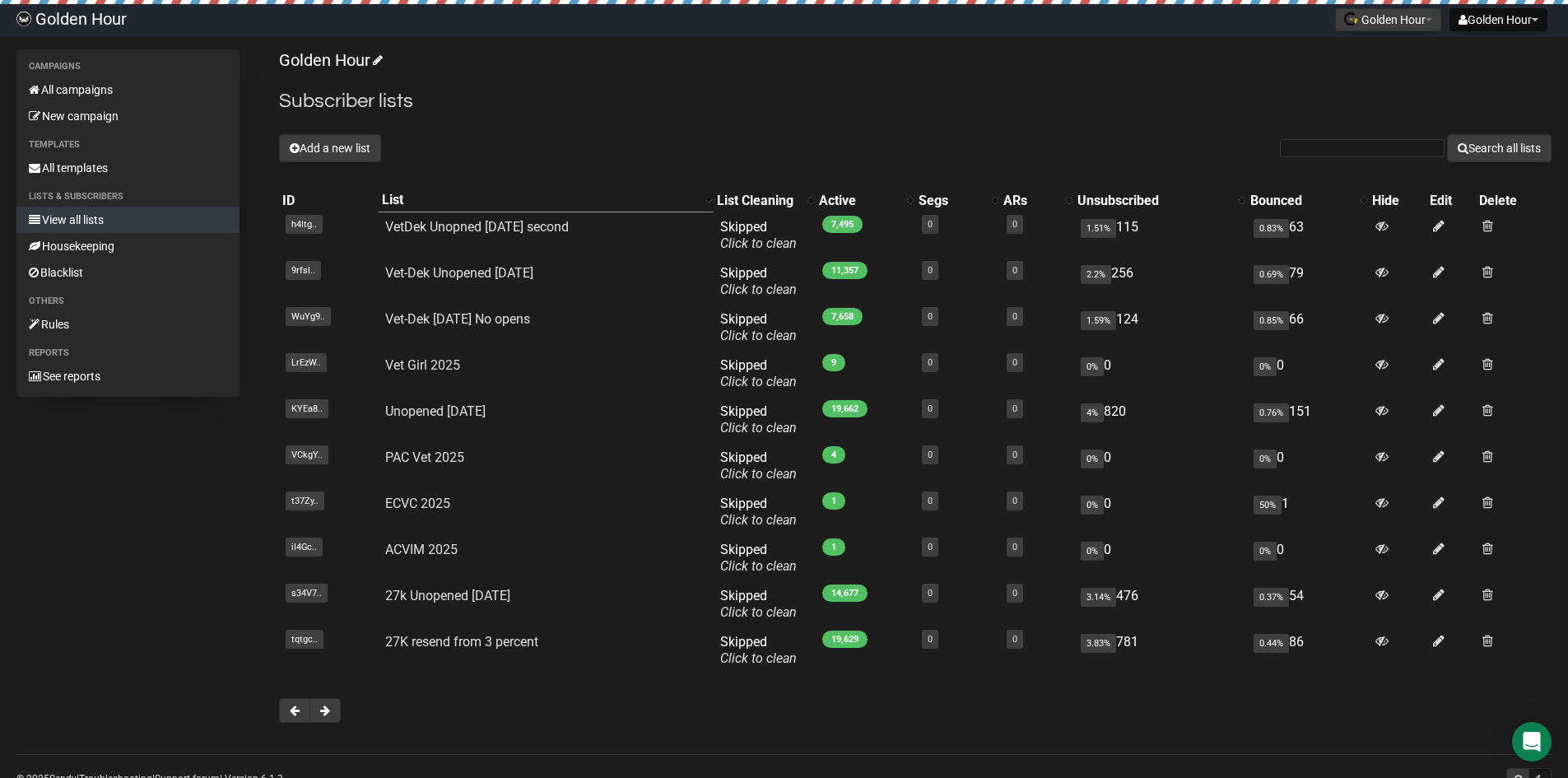
click at [290, 709] on span at bounding box center [295, 711] width 9 height 11
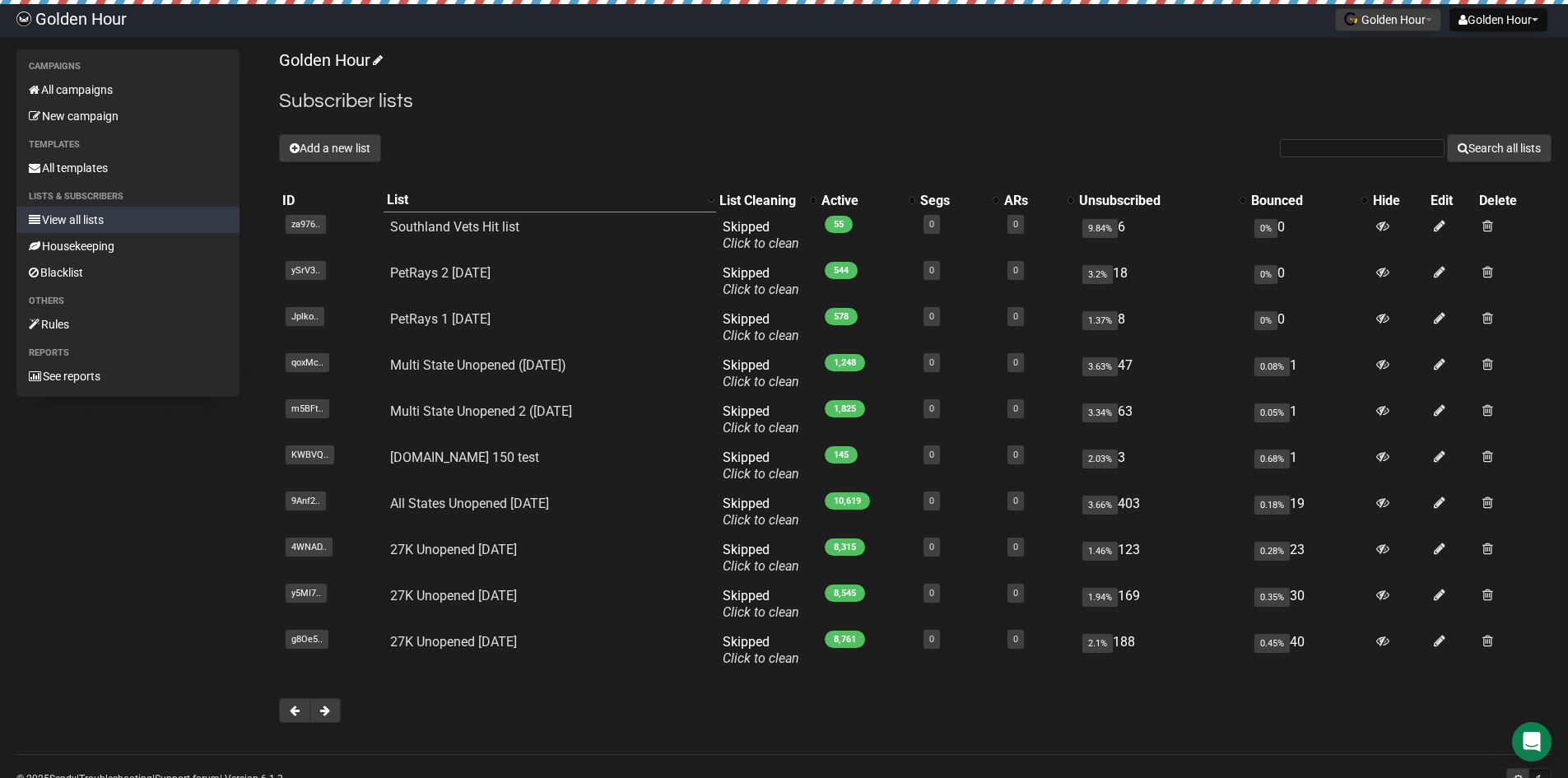
click at [290, 709] on span at bounding box center [295, 711] width 9 height 11
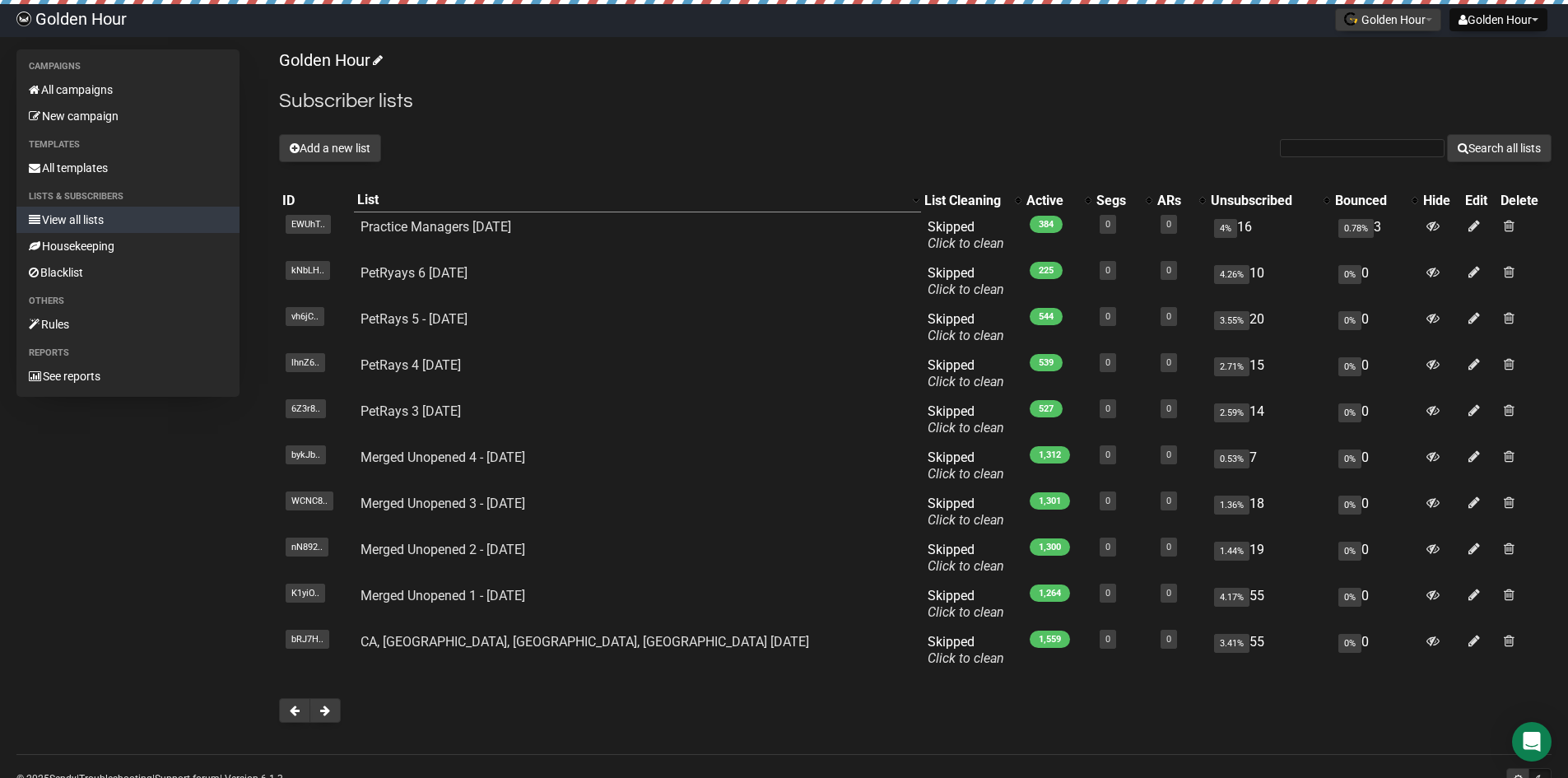
click at [290, 709] on span at bounding box center [295, 711] width 9 height 11
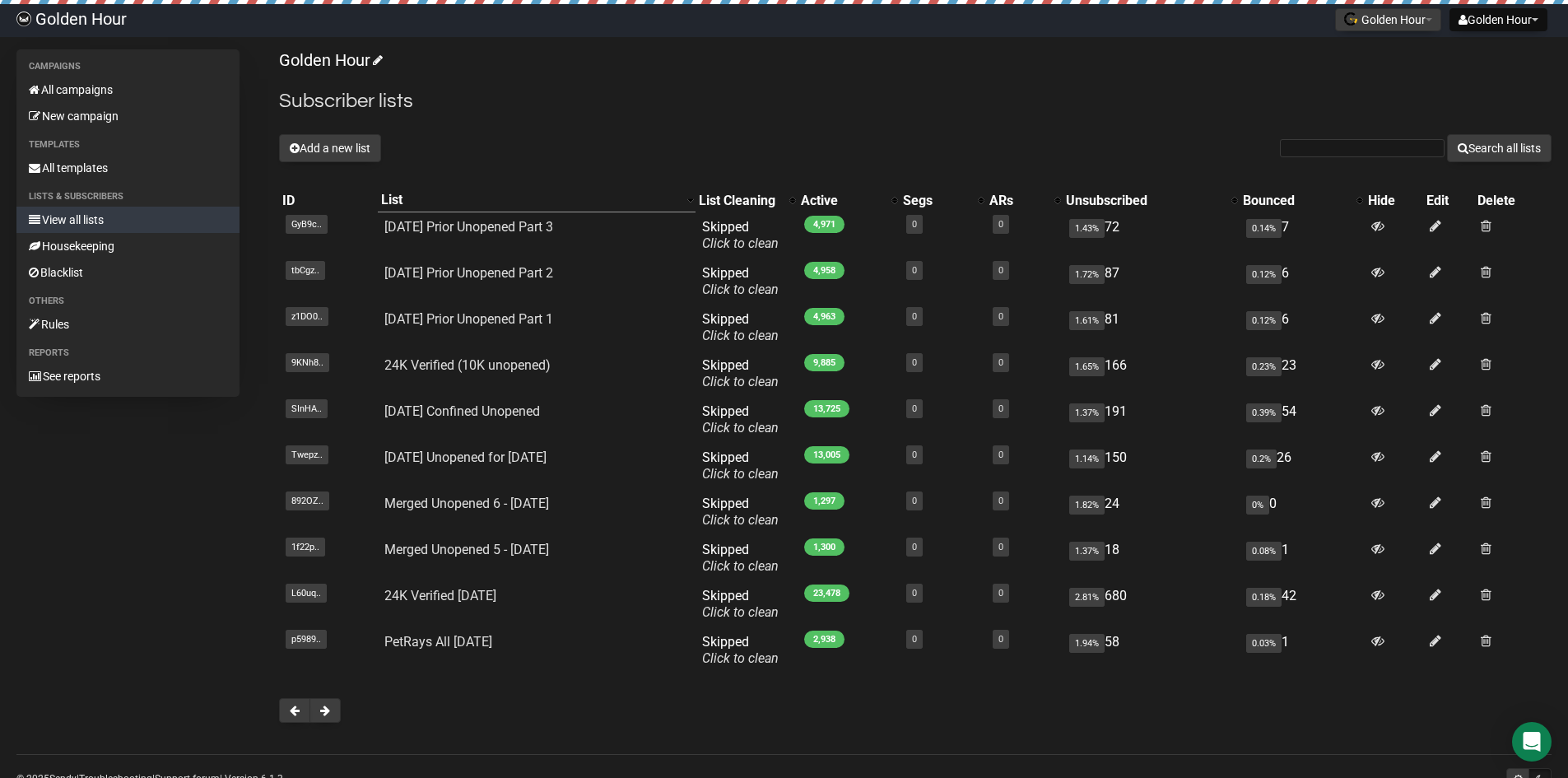
click at [290, 709] on span at bounding box center [295, 711] width 9 height 11
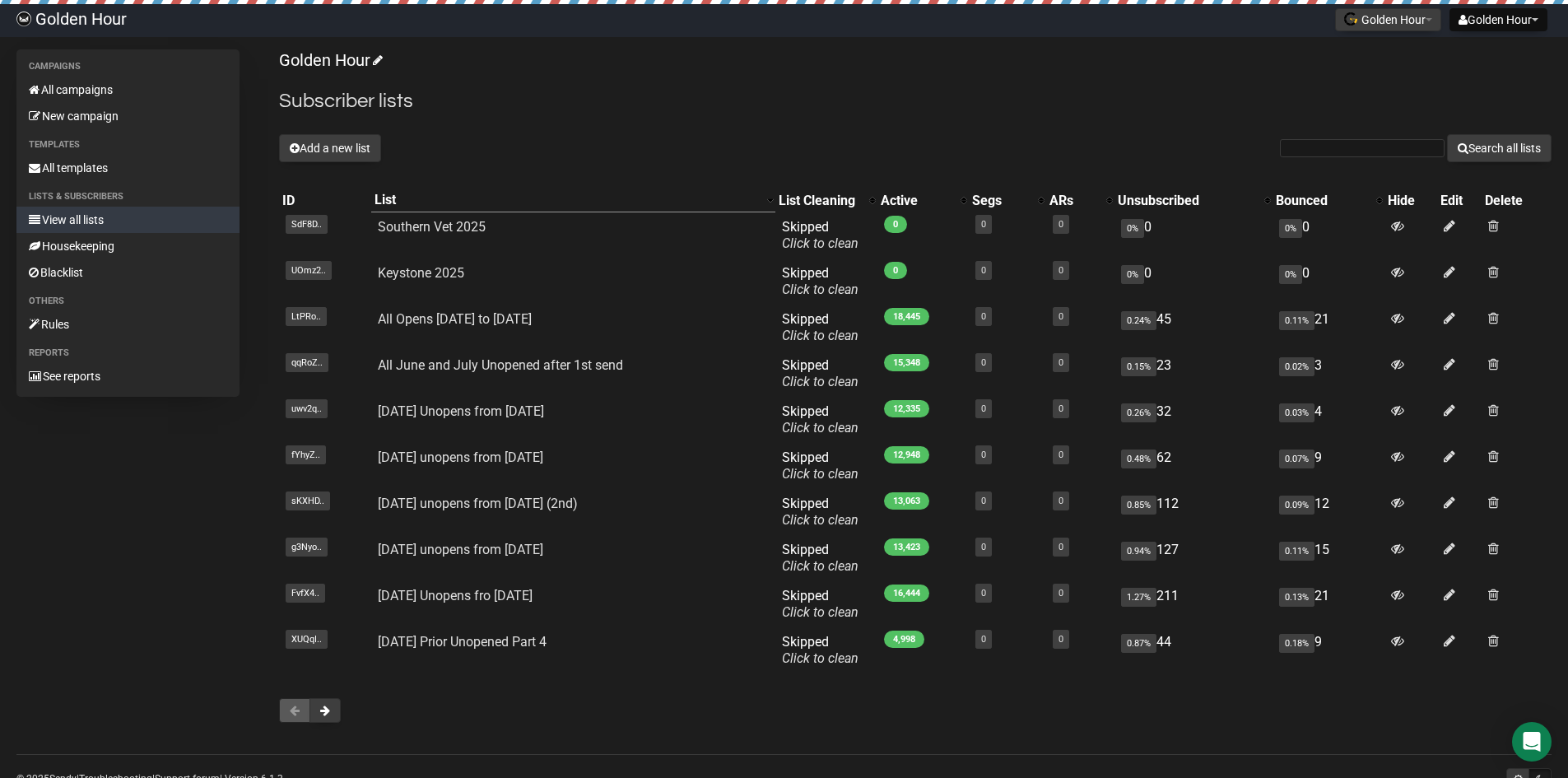
click at [290, 709] on span at bounding box center [295, 711] width 9 height 11
click at [289, 719] on button at bounding box center [294, 711] width 31 height 25
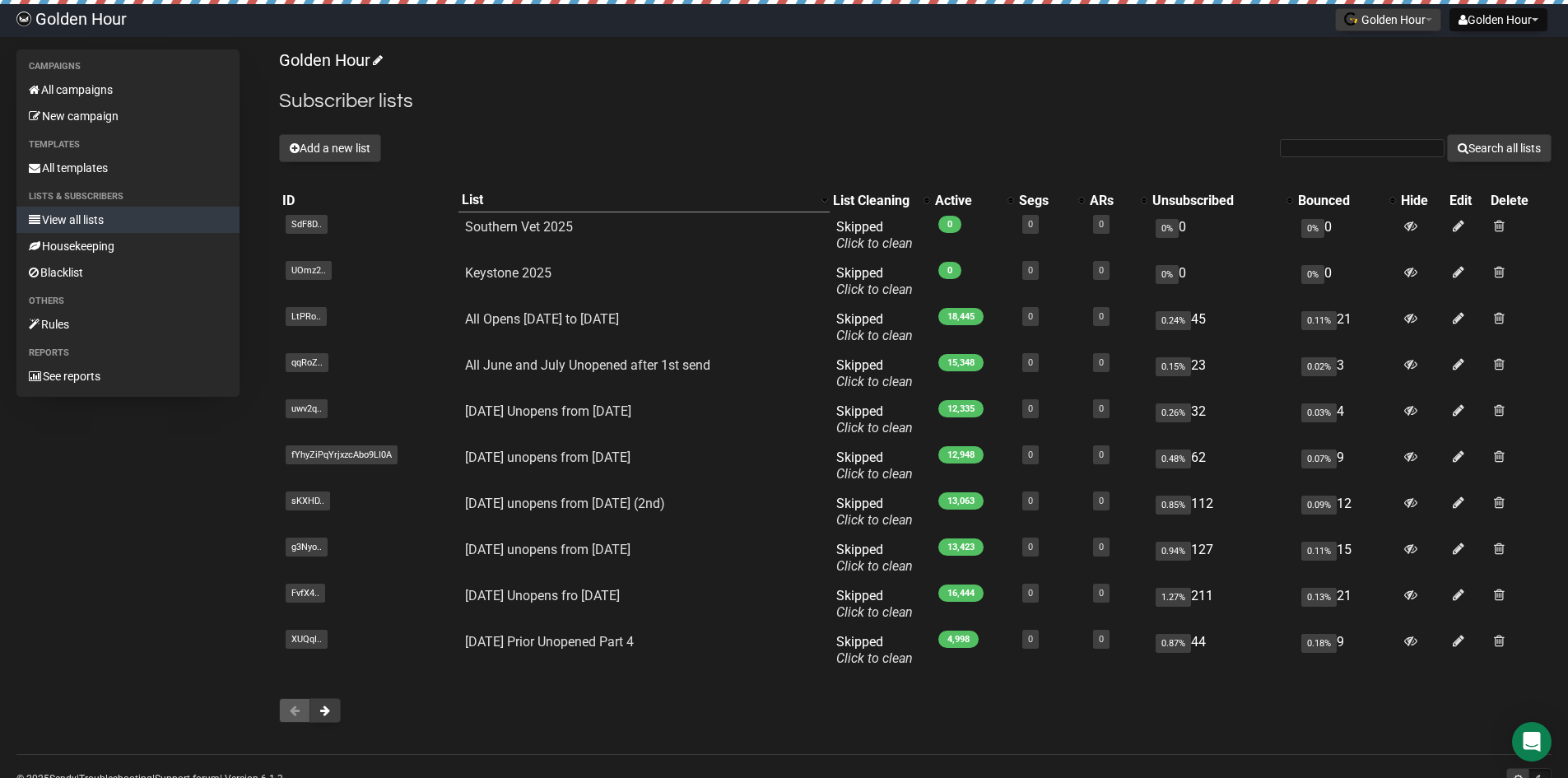
click at [302, 706] on button at bounding box center [294, 711] width 31 height 25
